Goal: Transaction & Acquisition: Book appointment/travel/reservation

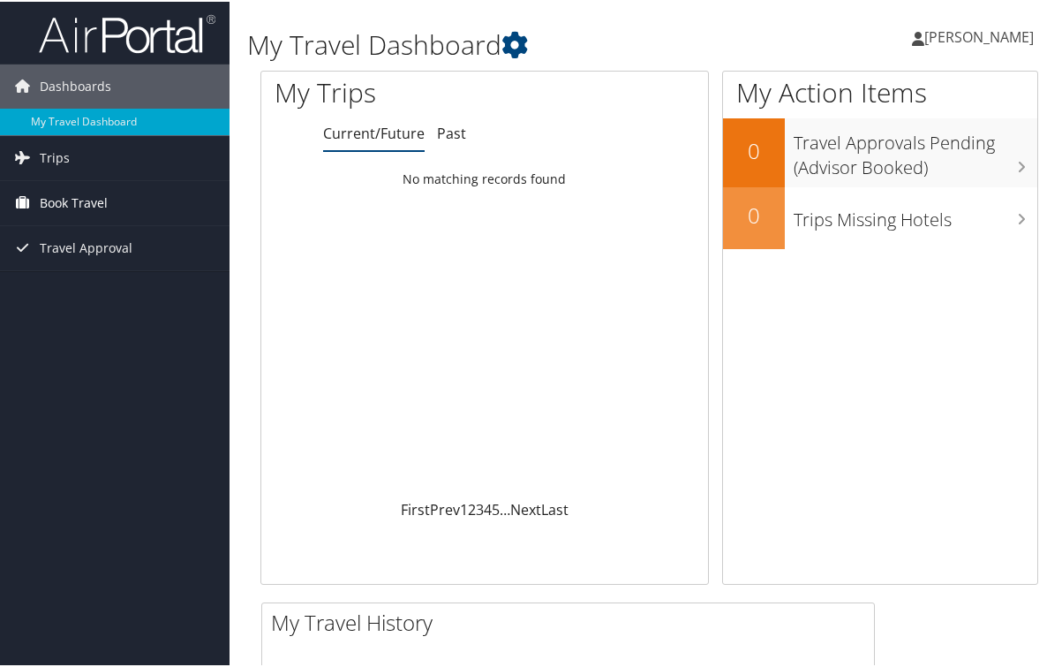
click at [60, 203] on span "Book Travel" at bounding box center [74, 201] width 68 height 44
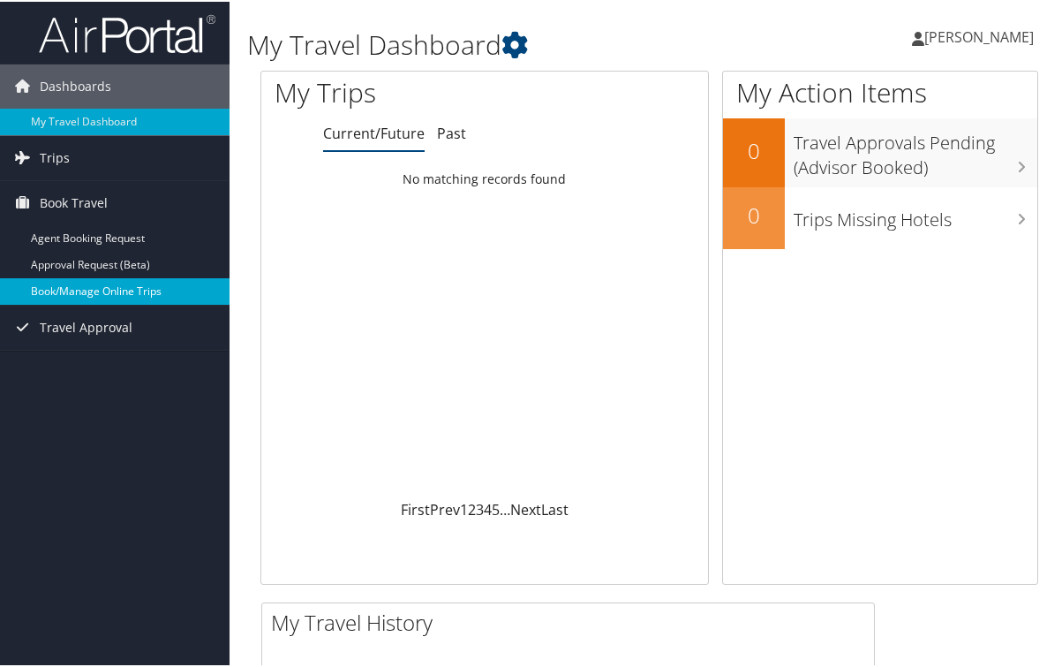
click at [85, 291] on link "Book/Manage Online Trips" at bounding box center [115, 289] width 230 height 26
